Goal: Check status: Check status

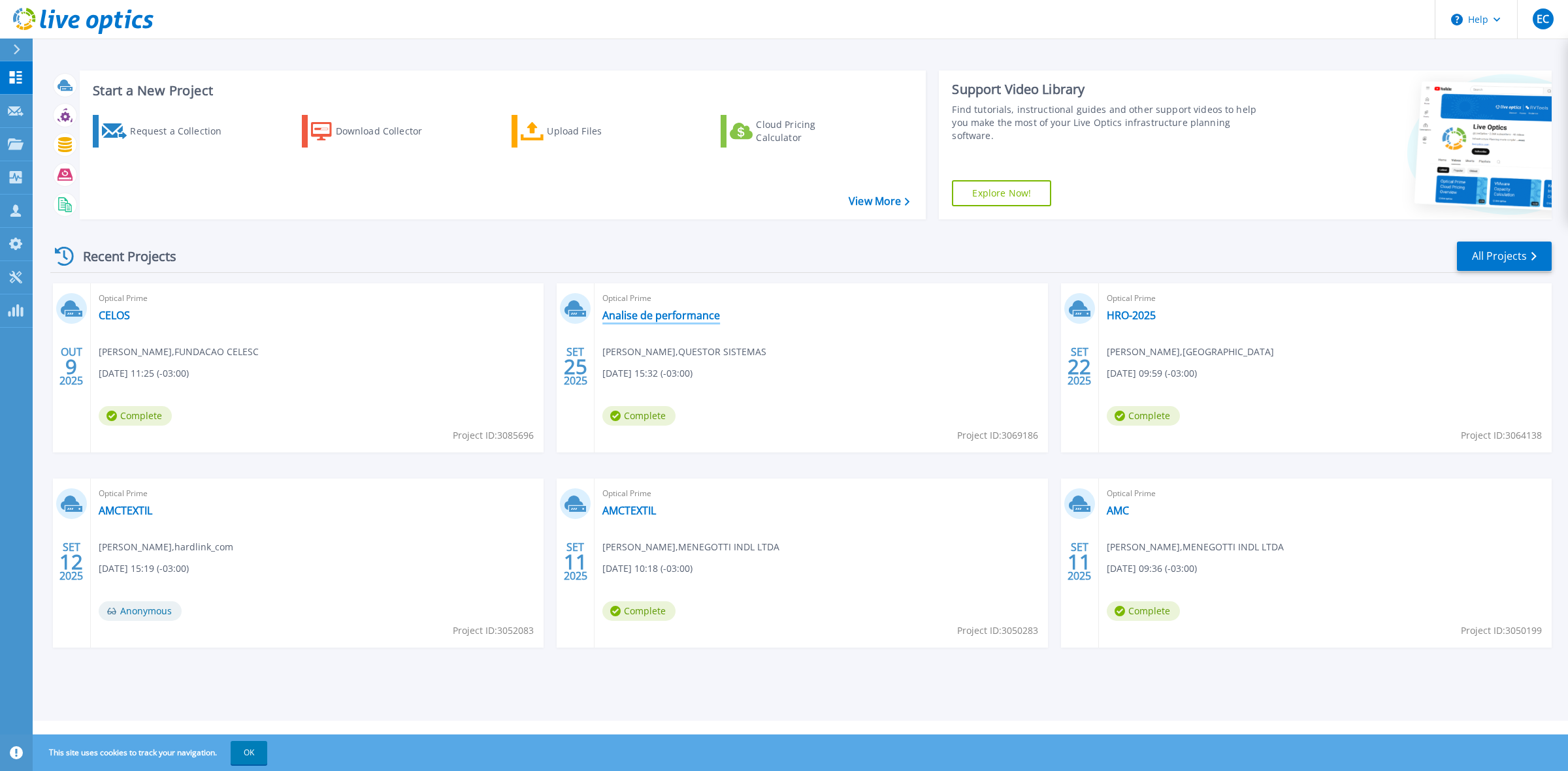
click at [627, 315] on link "Analise de performance" at bounding box center [661, 316] width 118 height 13
